Goal: Task Accomplishment & Management: Complete application form

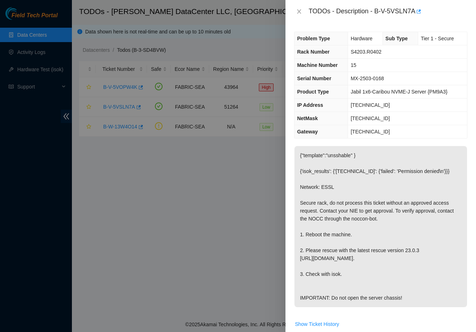
scroll to position [264, 0]
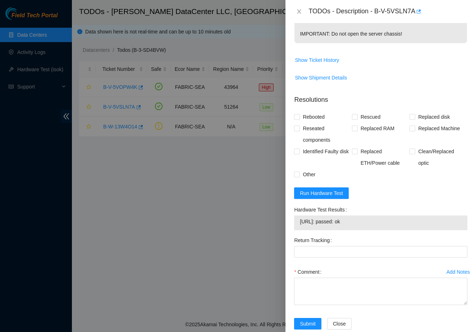
click at [251, 177] on div at bounding box center [238, 166] width 476 height 332
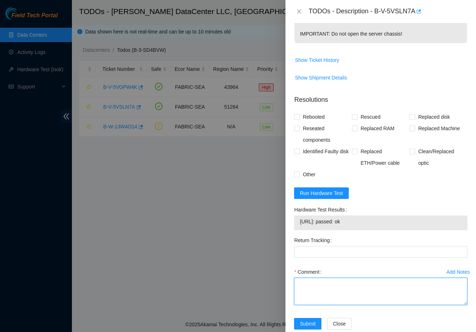
drag, startPoint x: 315, startPoint y: 301, endPoint x: 331, endPoint y: 257, distance: 46.3
click at [331, 257] on form "Resolutions Rebooted Rescued Replaced disk Reseated components Replaced RAM Rep…" at bounding box center [380, 213] width 173 height 249
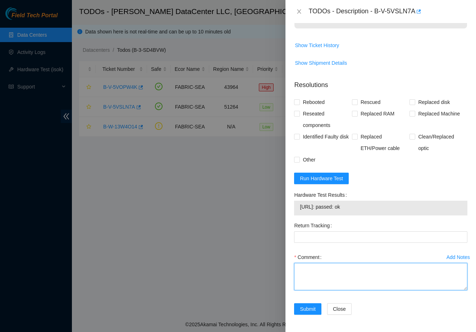
scroll to position [295, 0]
click at [338, 287] on textarea "Comment" at bounding box center [380, 276] width 173 height 27
click at [323, 276] on textarea "Comment" at bounding box center [380, 276] width 173 height 27
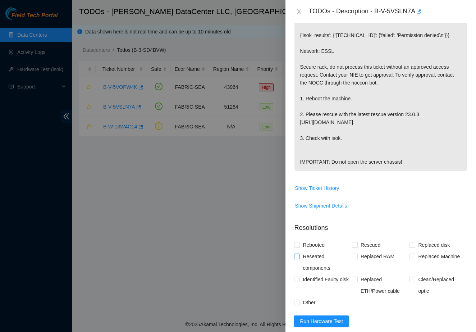
scroll to position [124, 0]
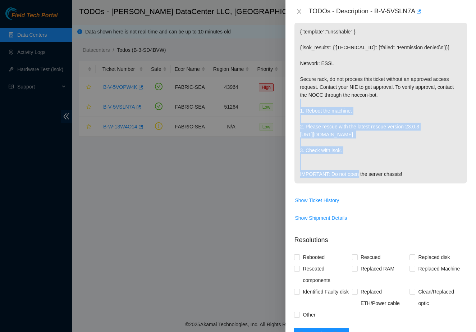
copy p "1. Reboot the machine. 2. Please rescue with the latest rescue version 23.0.3 […"
drag, startPoint x: 364, startPoint y: 149, endPoint x: 299, endPoint y: 110, distance: 76.1
click at [299, 110] on p "{"template":"unsshable" } {'isok_results': {'[TECHNICAL_ID]': {'failed': 'Permi…" at bounding box center [381, 102] width 173 height 161
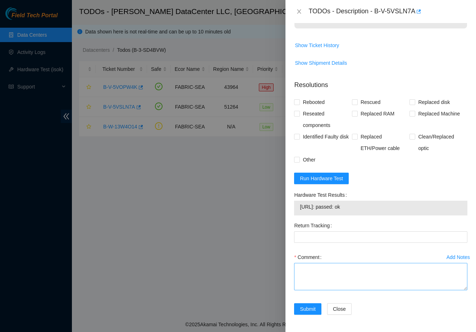
scroll to position [295, 0]
click at [318, 277] on textarea "Comment" at bounding box center [380, 276] width 173 height 27
paste textarea "1. Reboot the machine. 2. Please rescue with the latest rescue version 23.0.3 […"
click at [307, 269] on textarea "1. Reboot the machine. 2. Please rescue with the latest rescue version 23.0.3 […" at bounding box center [380, 276] width 173 height 27
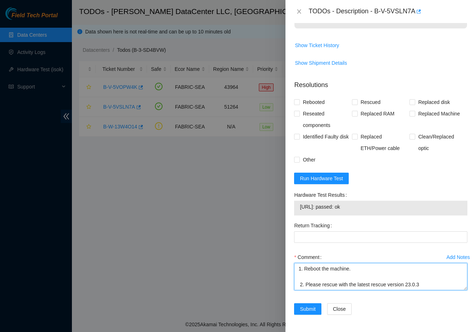
click at [304, 268] on textarea "1. Reboot the machine. 2. Please rescue with the latest rescue version 23.0.3 […" at bounding box center [380, 276] width 173 height 27
click at [368, 274] on textarea "1. Identified the server is unresponsive -> Reboot the machine. 2. Please rescu…" at bounding box center [380, 276] width 173 height 27
type textarea "1. Identified the server is unresponsive -> Reboot the machine. 2. Please rescu…"
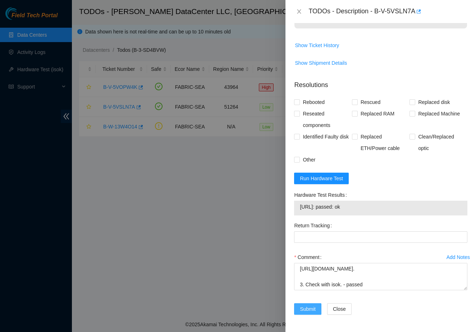
click at [309, 313] on span "Submit" at bounding box center [308, 309] width 16 height 8
click at [320, 100] on span "Rebooted" at bounding box center [314, 102] width 28 height 12
click at [299, 100] on input "Rebooted" at bounding box center [296, 101] width 5 height 5
click at [320, 100] on span "Rebooted" at bounding box center [314, 102] width 28 height 12
click at [299, 100] on input "Rebooted" at bounding box center [296, 101] width 5 height 5
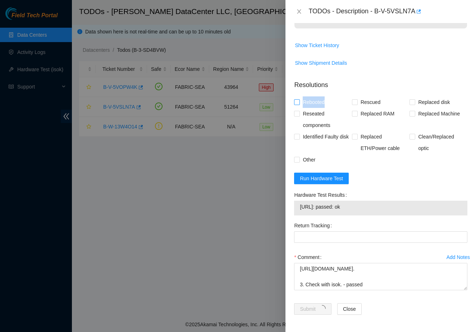
click at [320, 100] on span "Rebooted" at bounding box center [314, 102] width 28 height 12
click at [299, 100] on input "Rebooted" at bounding box center [296, 101] width 5 height 5
checkbox input "true"
click at [360, 101] on span "Rescued" at bounding box center [371, 102] width 26 height 12
click at [357, 101] on input "Rescued" at bounding box center [354, 101] width 5 height 5
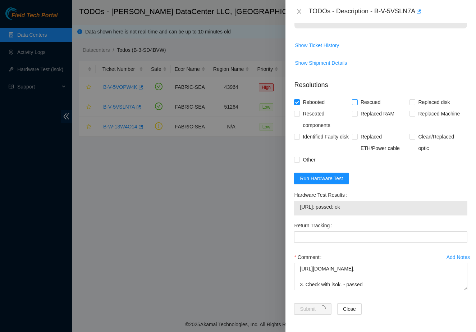
checkbox input "true"
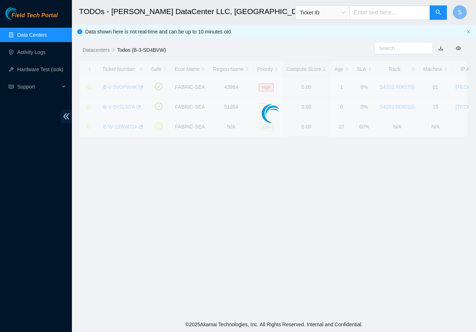
scroll to position [69, 0]
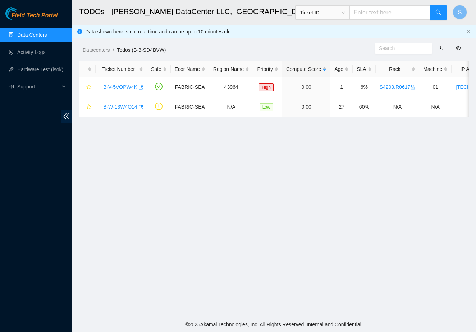
click at [290, 222] on main "TODOs - [PERSON_NAME] DataCenter LLC, [GEOGRAPHIC_DATA], [GEOGRAPHIC_DATA] Tick…" at bounding box center [274, 158] width 404 height 317
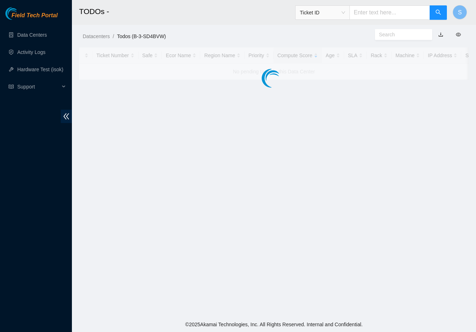
click at [298, 149] on main "TODOs - Ticket ID S Datacenters / Todos (B-3-SD4BVW) / Ticket Number Safe Ecor …" at bounding box center [274, 158] width 404 height 317
